Goal: Information Seeking & Learning: Find specific fact

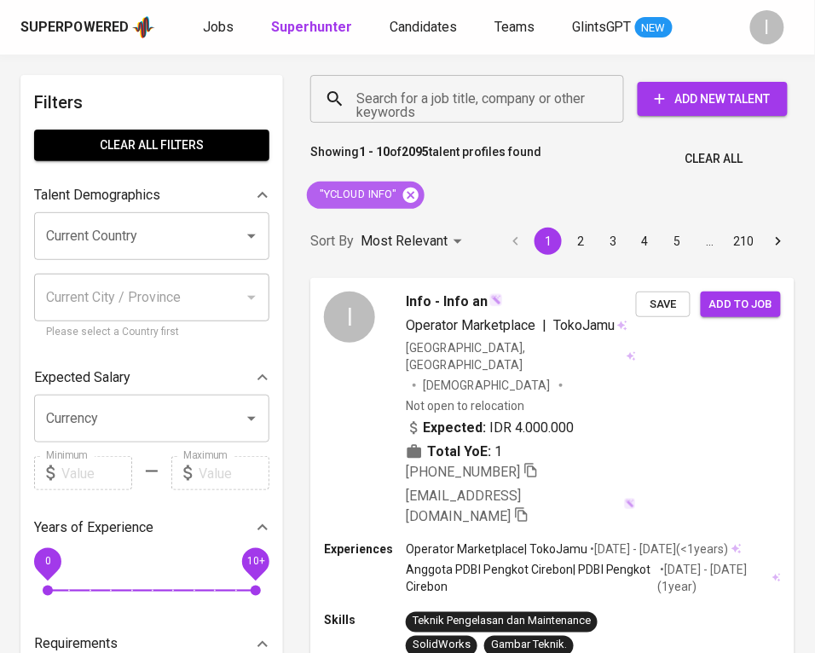
click at [409, 194] on icon at bounding box center [411, 195] width 19 height 19
click at [452, 98] on input "Search for a job title, company or other keywords" at bounding box center [471, 99] width 239 height 32
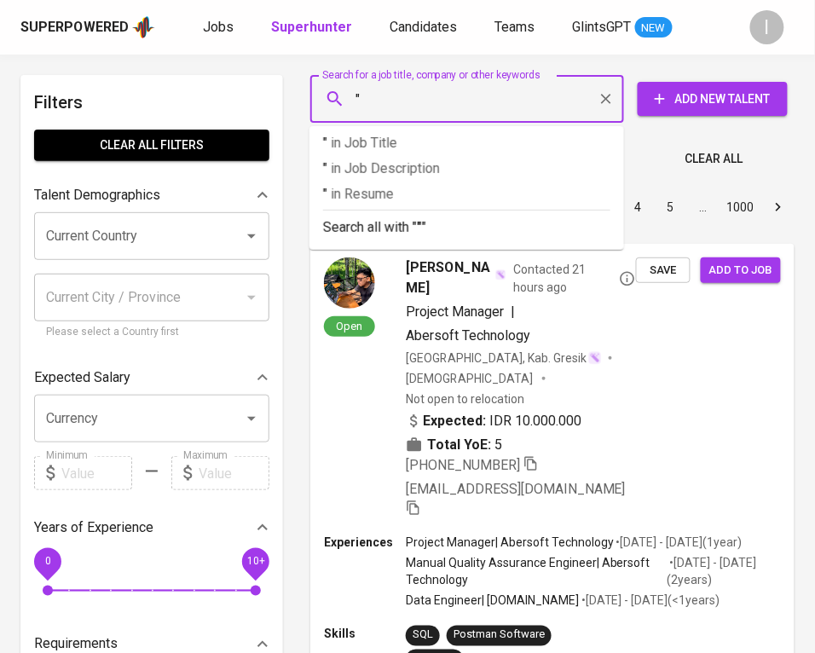
paste input "LABDAGATI"
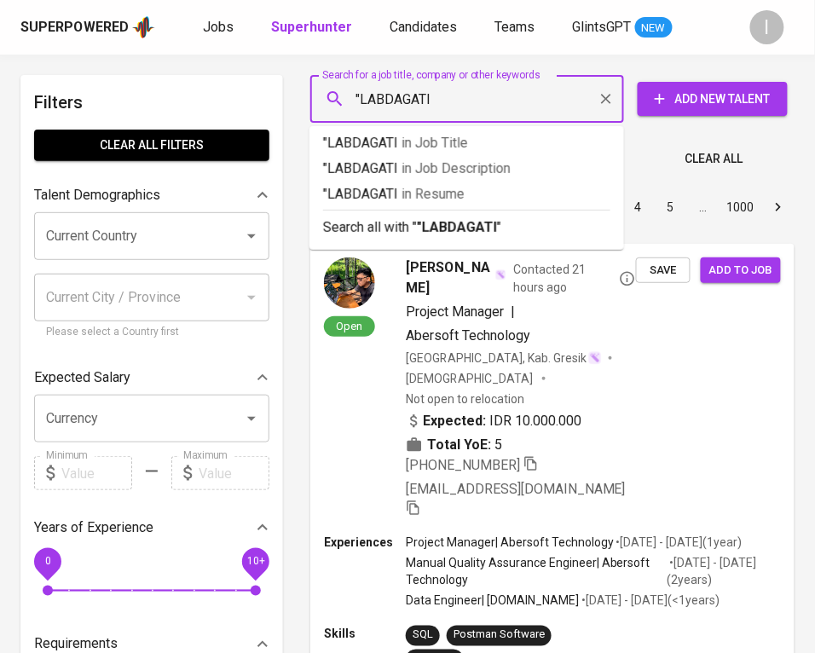
type input ""LABDAGATI""
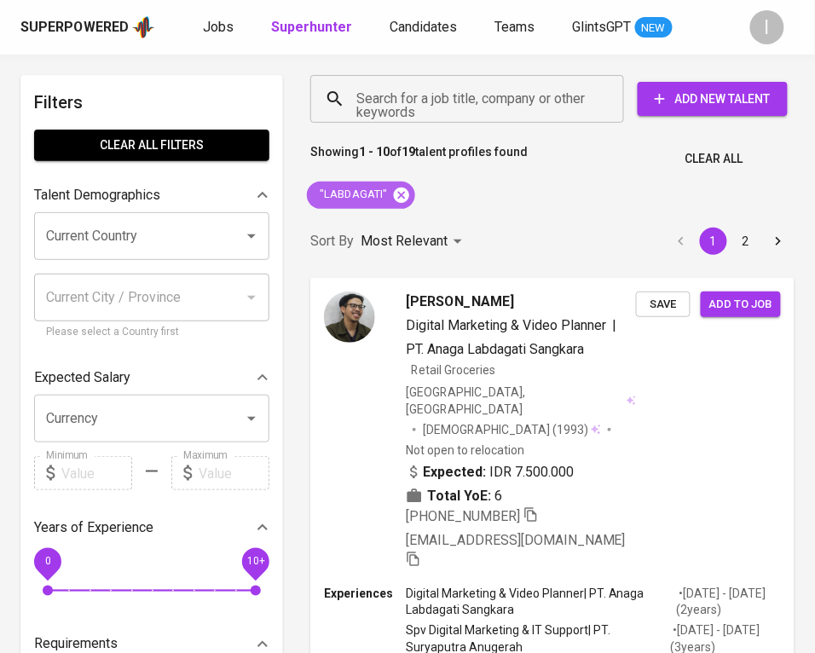
click at [402, 194] on icon at bounding box center [401, 194] width 15 height 15
click at [464, 97] on input "Search for a job title, company or other keywords" at bounding box center [471, 99] width 239 height 32
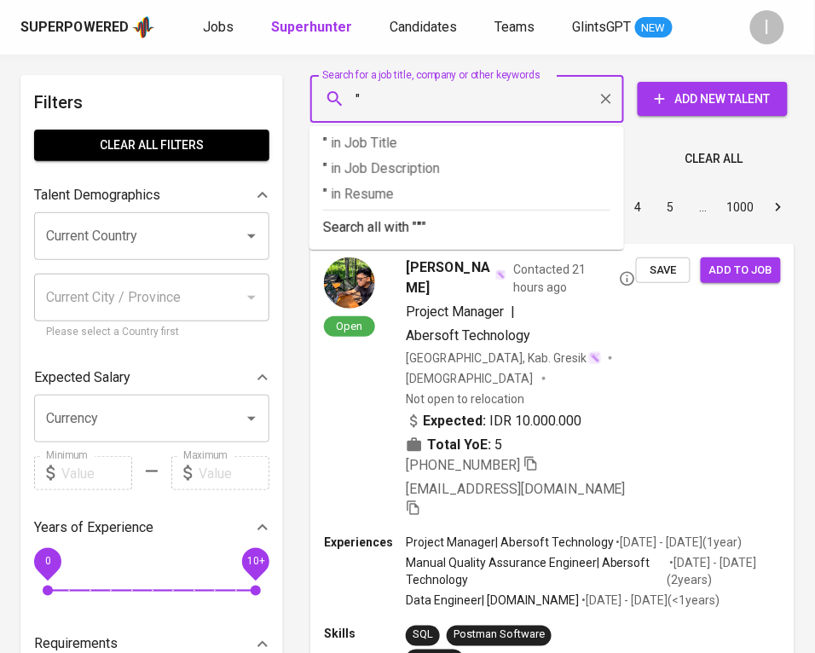
paste input "Grahamakmur Ciptapratama"
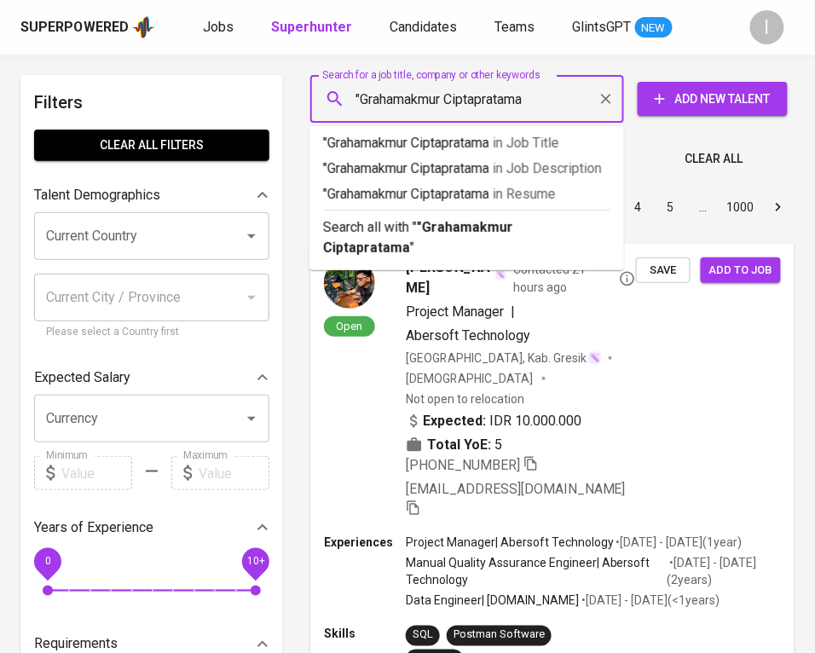
type input ""Grahamakmur Ciptapratama""
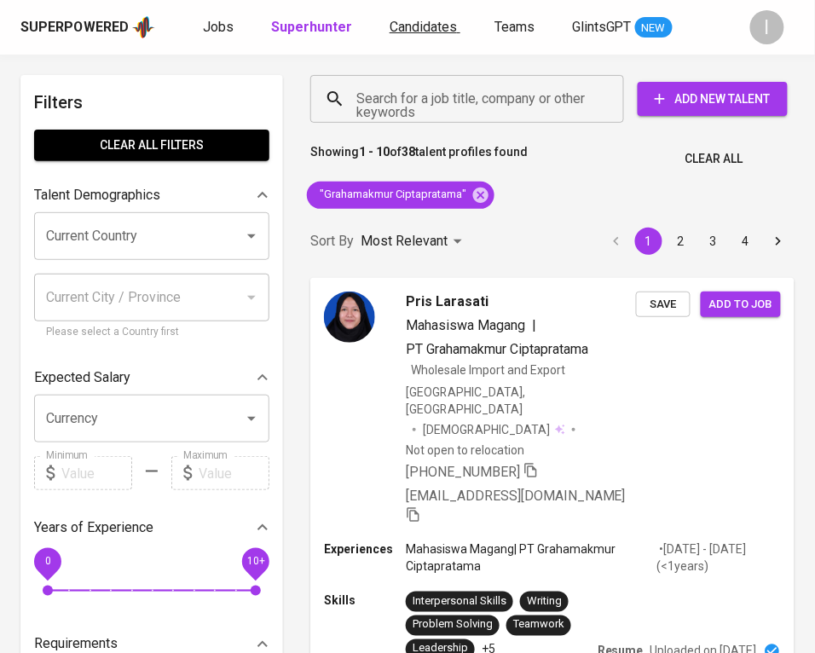
scroll to position [1264, 0]
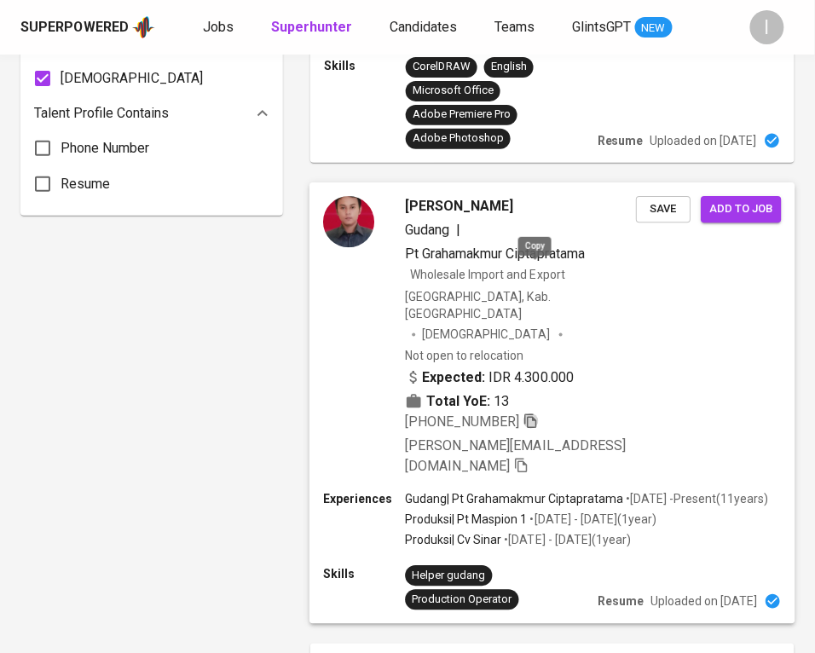
click at [536, 413] on icon "button" at bounding box center [530, 420] width 12 height 14
